Goal: Task Accomplishment & Management: Use online tool/utility

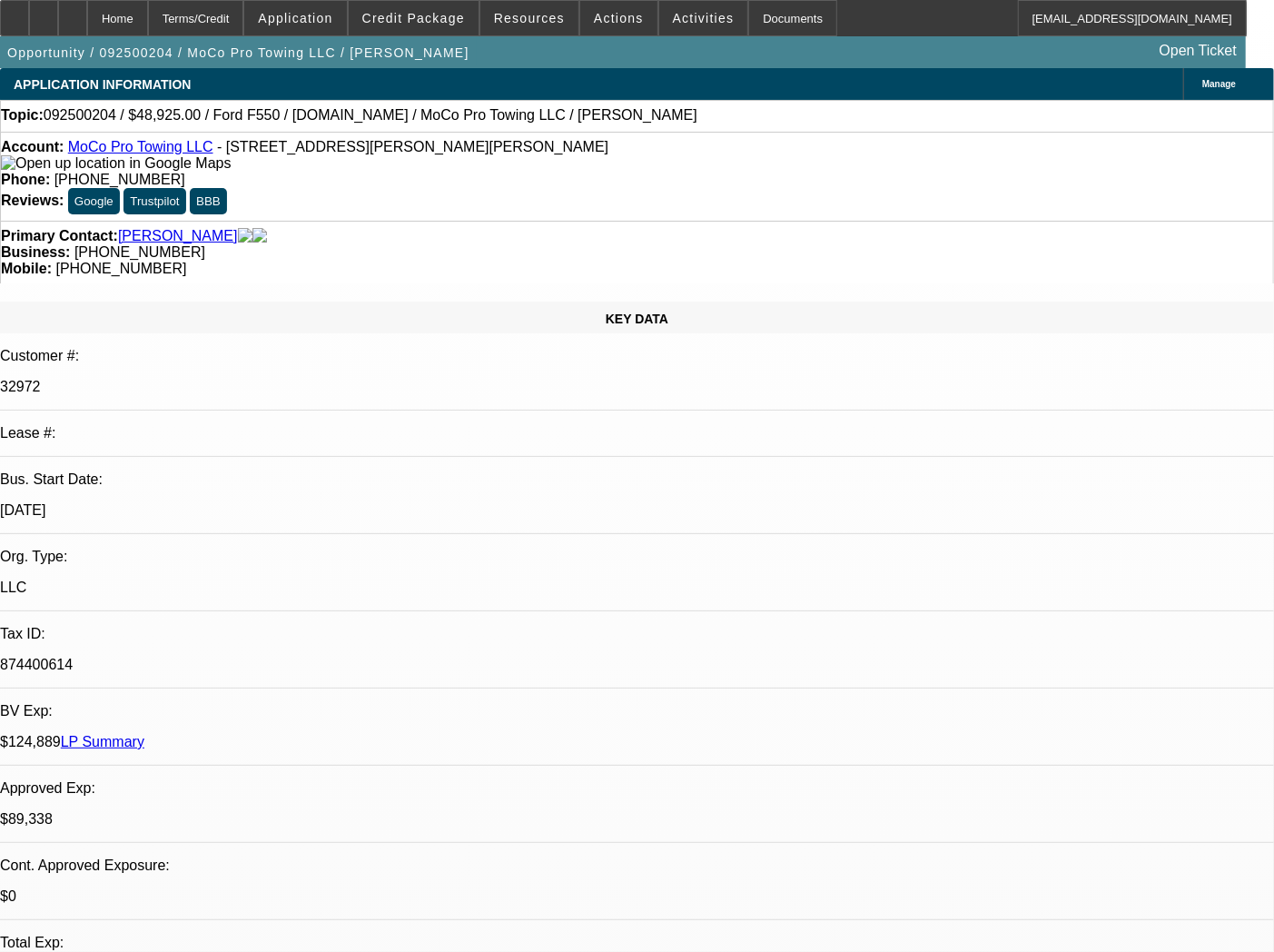
select select "0"
select select "2"
select select "0"
select select "6"
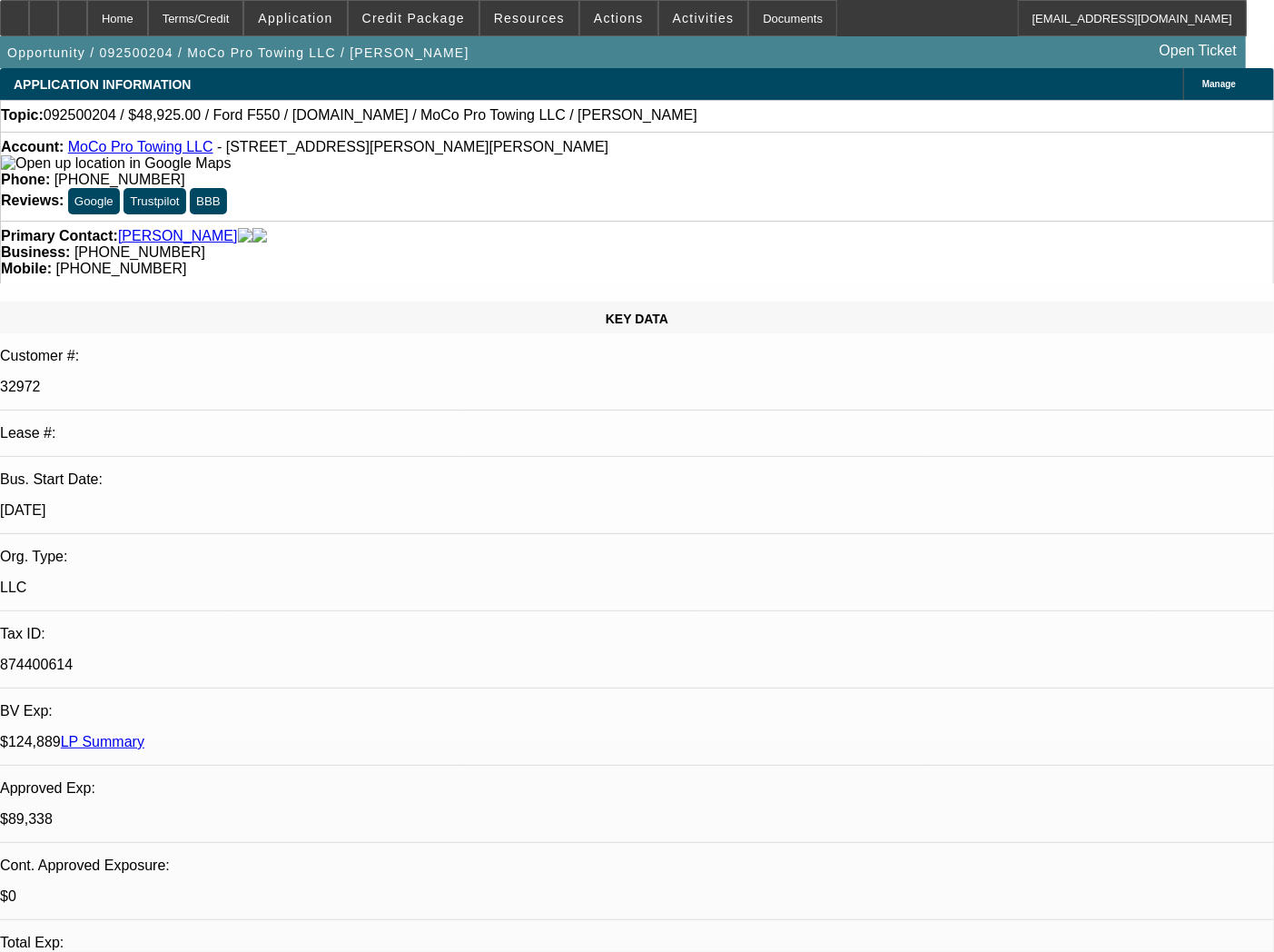
select select "0"
select select "2"
select select "0"
select select "6"
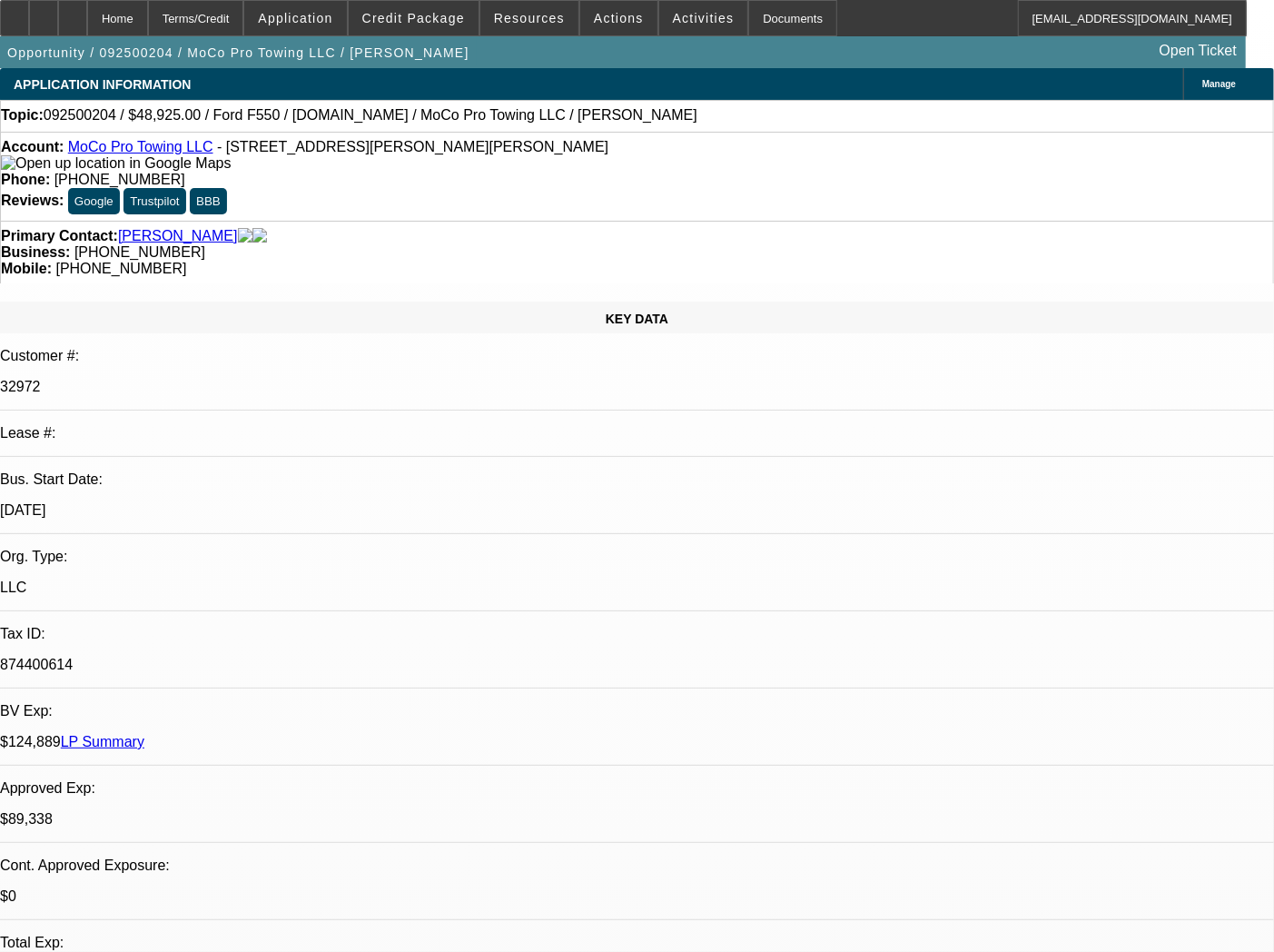
select select "0"
select select "2"
select select "0"
select select "6"
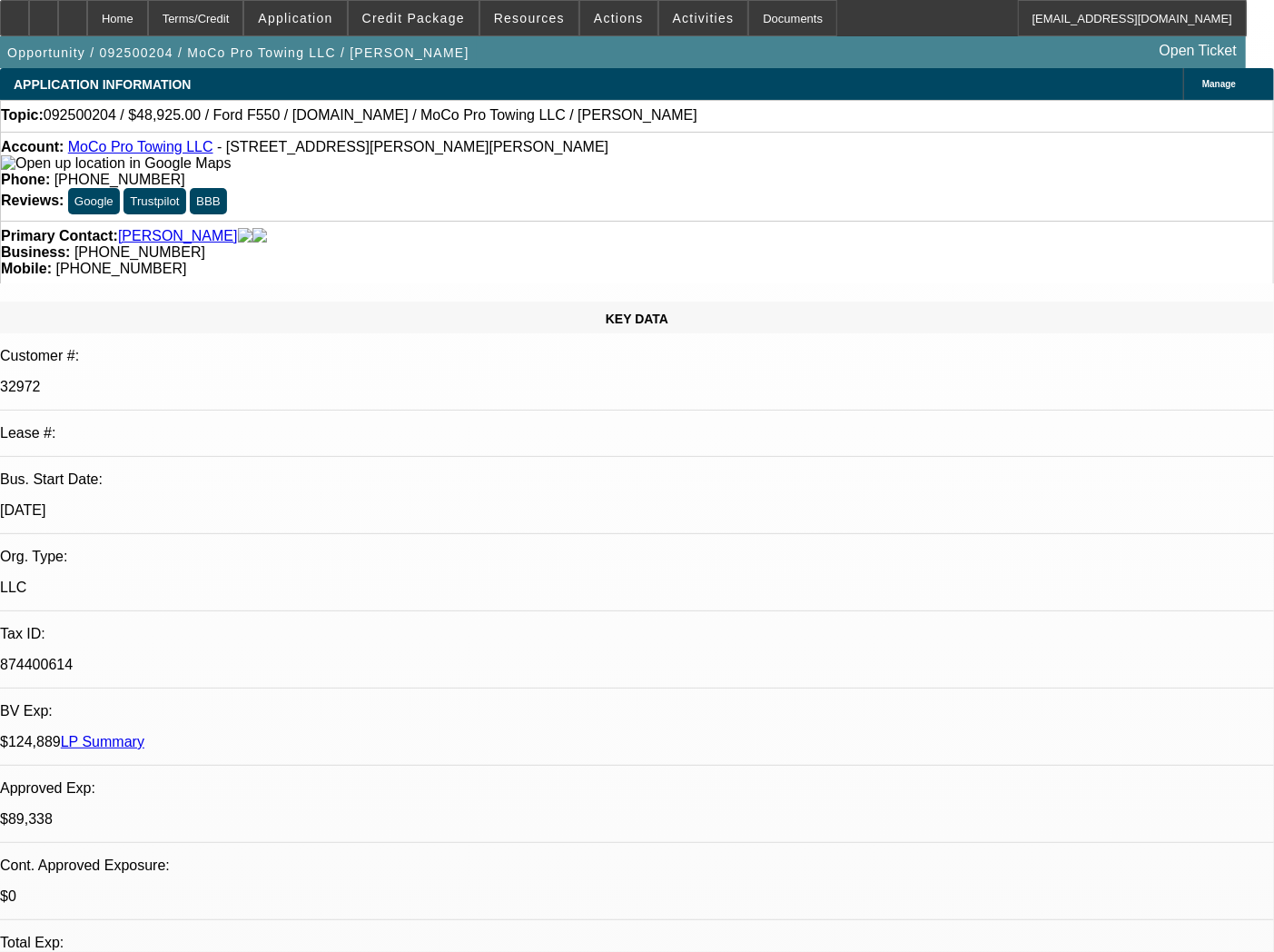
select select "0"
select select "2"
select select "0"
select select "6"
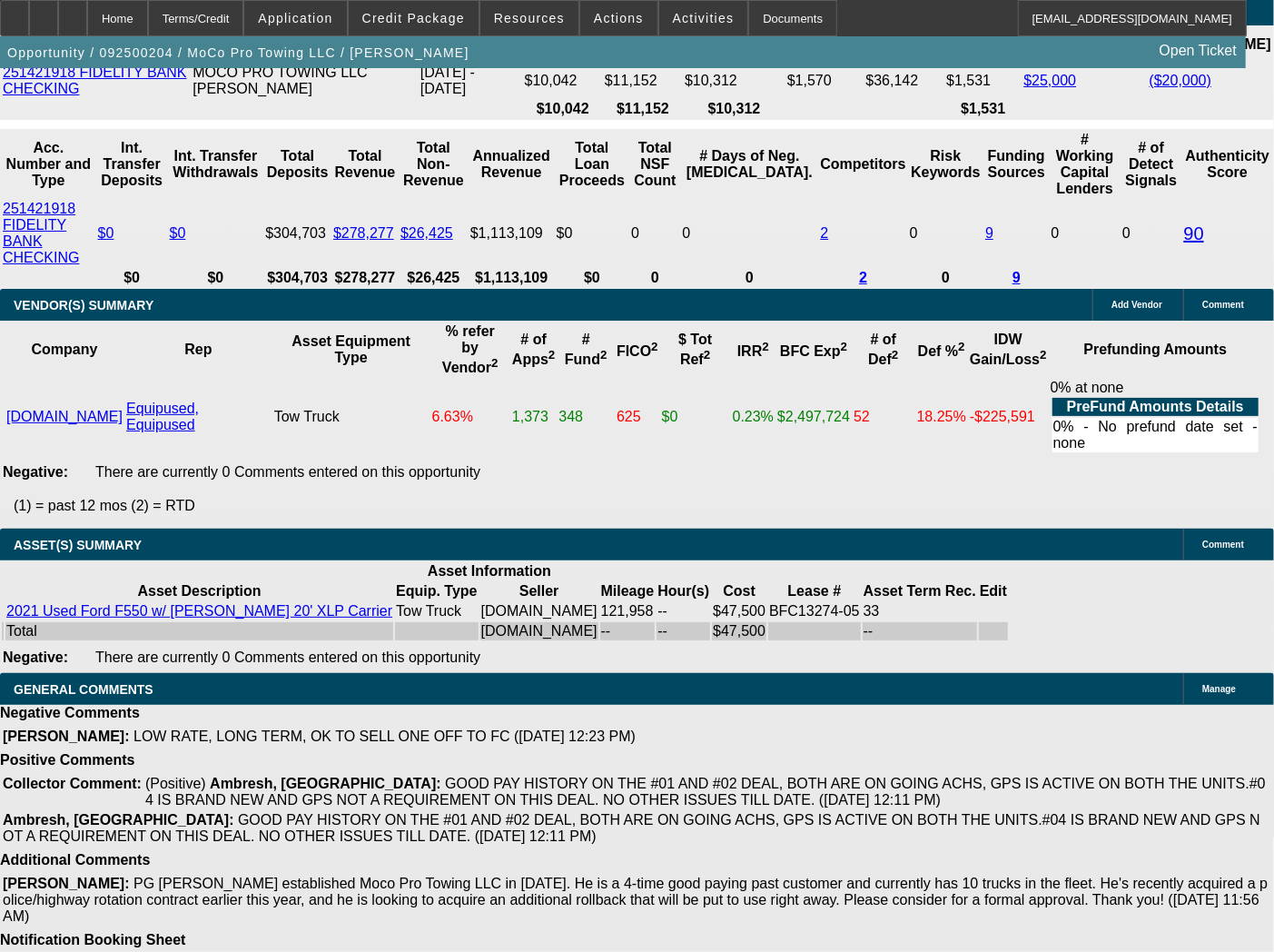
scroll to position [4110, 0]
